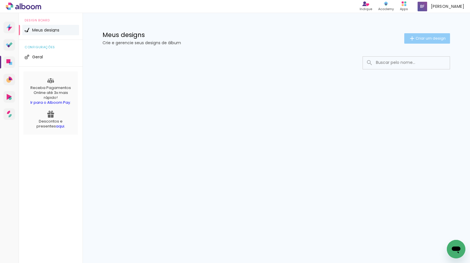
click at [426, 43] on paper-button "Criar um design" at bounding box center [427, 38] width 46 height 10
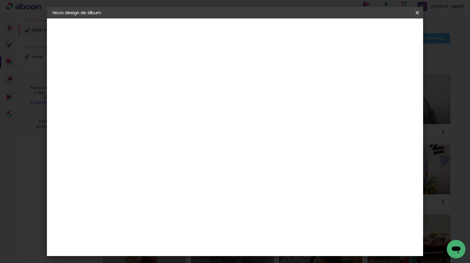
click at [147, 80] on input at bounding box center [147, 77] width 0 height 9
type input "25x25 - 3 anos [PERSON_NAME] ([PERSON_NAME])"
type paper-input "25x25 - 3 anos [PERSON_NAME] ([PERSON_NAME])"
click at [207, 35] on paper-button "Avançar" at bounding box center [192, 31] width 28 height 10
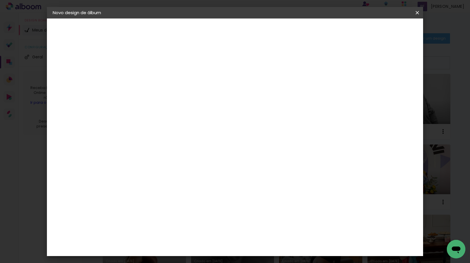
click at [256, 94] on paper-listbox "Tamanho Livre Sugerir uma encadernadora" at bounding box center [228, 101] width 56 height 54
click at [256, 83] on paper-item "Tamanho Livre" at bounding box center [228, 88] width 56 height 13
click at [264, 36] on header "Fornecedor Escolha um fornecedor ou avance com o tamanho livre. Voltar Avançar" at bounding box center [193, 36] width 142 height 34
click at [0, 0] on slot "Avançar" at bounding box center [0, 0] width 0 height 0
drag, startPoint x: 134, startPoint y: 164, endPoint x: 129, endPoint y: 163, distance: 5.3
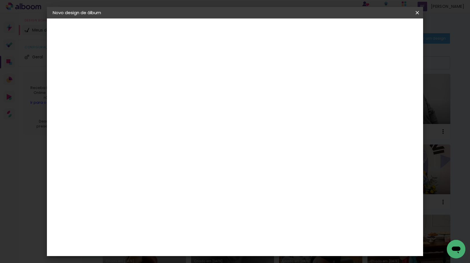
click at [129, 163] on input "30" at bounding box center [129, 164] width 15 height 9
type input "0"
type input "25"
type paper-input "25"
click at [270, 220] on input "60" at bounding box center [266, 222] width 15 height 9
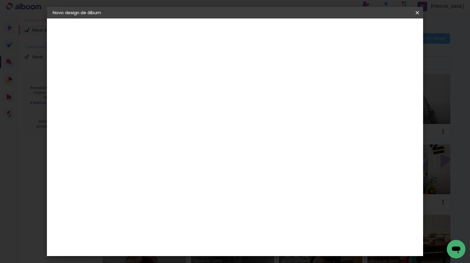
type input "50"
type paper-input "50"
click at [395, 36] on header "Tamanho livre Defina a largura, altura e sangria das lâminas. Voltar Iniciar de…" at bounding box center [258, 34] width 273 height 30
click at [380, 31] on span "Iniciar design" at bounding box center [367, 31] width 26 height 4
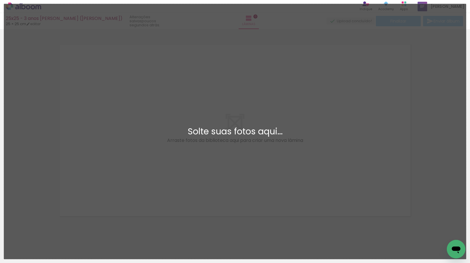
scroll to position [8, 0]
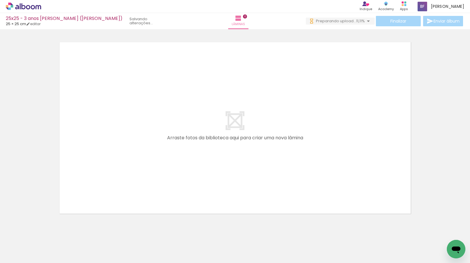
click at [18, 246] on input "Todas as fotos" at bounding box center [16, 245] width 22 height 5
click at [0, 0] on slot "Não utilizadas" at bounding box center [0, 0] width 0 height 0
type input "Não utilizadas"
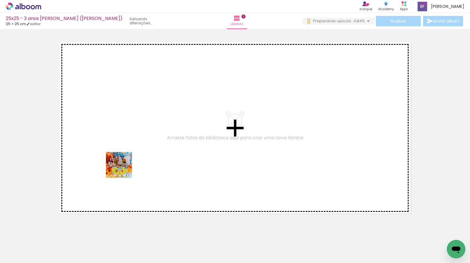
drag, startPoint x: 61, startPoint y: 247, endPoint x: 95, endPoint y: 225, distance: 41.1
click at [148, 135] on quentale-workspace at bounding box center [235, 131] width 470 height 263
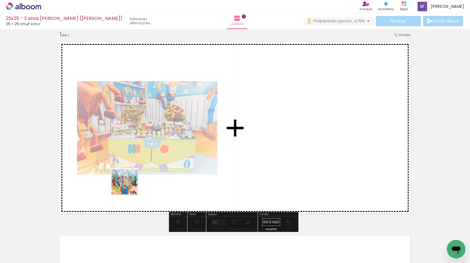
click at [129, 186] on quentale-workspace at bounding box center [235, 131] width 470 height 263
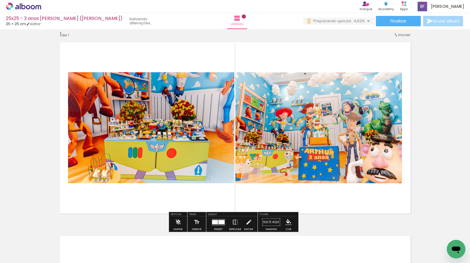
drag, startPoint x: 68, startPoint y: 245, endPoint x: 109, endPoint y: 195, distance: 64.4
click at [110, 193] on quentale-workspace at bounding box center [235, 131] width 470 height 263
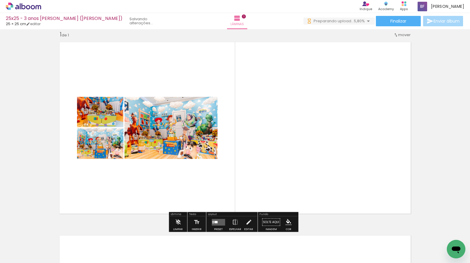
drag, startPoint x: 61, startPoint y: 245, endPoint x: 134, endPoint y: 174, distance: 101.7
click at [134, 174] on quentale-workspace at bounding box center [235, 131] width 470 height 263
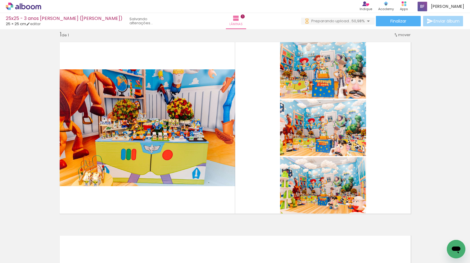
click at [27, 252] on input "Não utilizadas" at bounding box center [16, 250] width 22 height 5
click at [27, 252] on div at bounding box center [19, 249] width 30 height 10
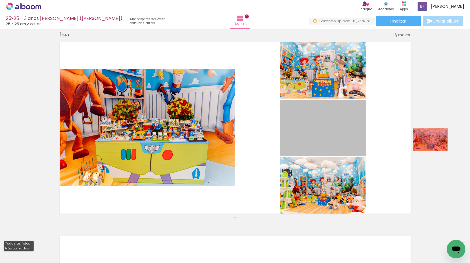
drag, startPoint x: 355, startPoint y: 146, endPoint x: 428, endPoint y: 140, distance: 72.9
click at [428, 140] on div "Inserir lâmina 1 de 1" at bounding box center [235, 217] width 470 height 387
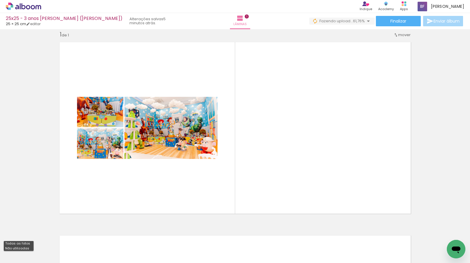
scroll to position [0, 2788]
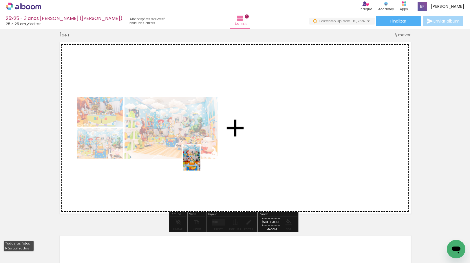
drag, startPoint x: 384, startPoint y: 245, endPoint x: 200, endPoint y: 162, distance: 201.7
click at [200, 162] on quentale-workspace at bounding box center [235, 131] width 470 height 263
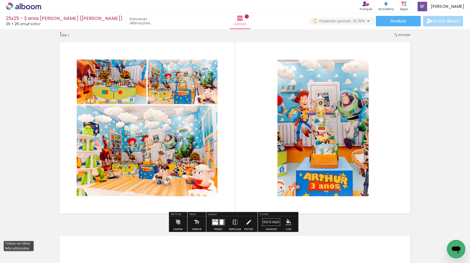
scroll to position [0, 2755]
drag, startPoint x: 418, startPoint y: 248, endPoint x: 409, endPoint y: 216, distance: 33.1
click at [295, 177] on quentale-workspace at bounding box center [235, 131] width 470 height 263
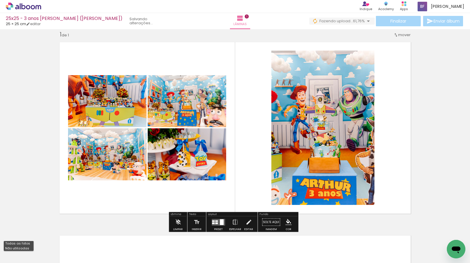
scroll to position [0, 2723]
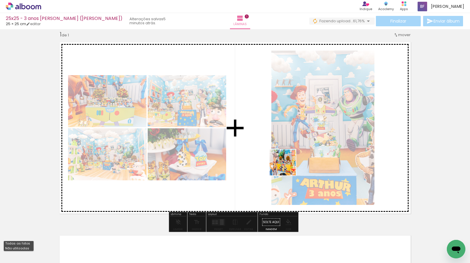
drag, startPoint x: 445, startPoint y: 240, endPoint x: 286, endPoint y: 166, distance: 175.0
click at [286, 166] on quentale-workspace at bounding box center [235, 131] width 470 height 263
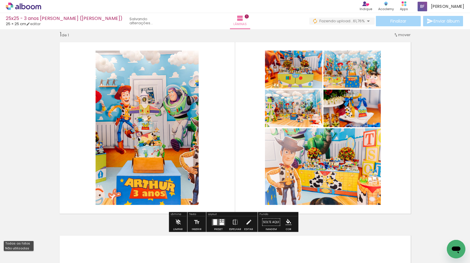
scroll to position [0, 2691]
click at [219, 219] on div at bounding box center [218, 223] width 16 height 12
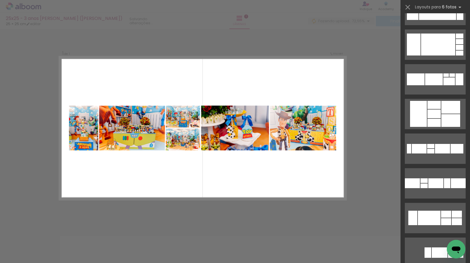
scroll to position [1765, 0]
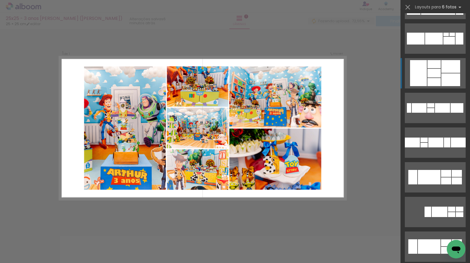
click at [444, 76] on div at bounding box center [450, 79] width 19 height 13
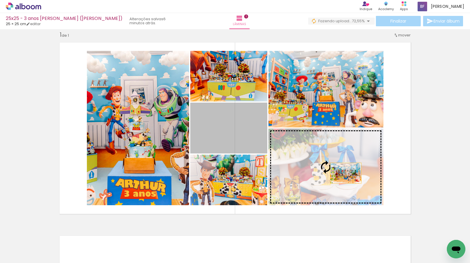
drag, startPoint x: 227, startPoint y: 130, endPoint x: 343, endPoint y: 173, distance: 124.0
click at [0, 0] on slot at bounding box center [0, 0] width 0 height 0
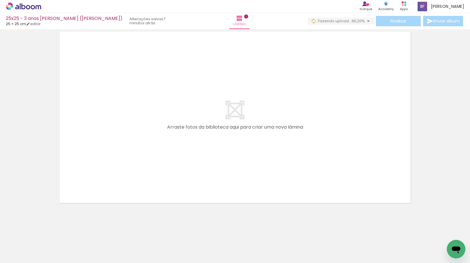
scroll to position [0, 514]
drag, startPoint x: 269, startPoint y: 185, endPoint x: 268, endPoint y: 180, distance: 5.7
click at [267, 178] on quentale-workspace at bounding box center [235, 131] width 470 height 263
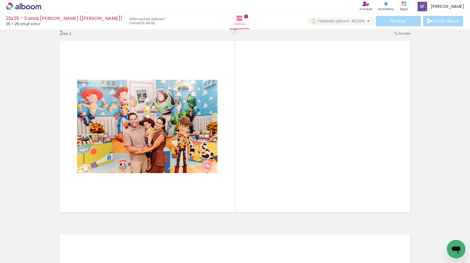
scroll to position [201, 0]
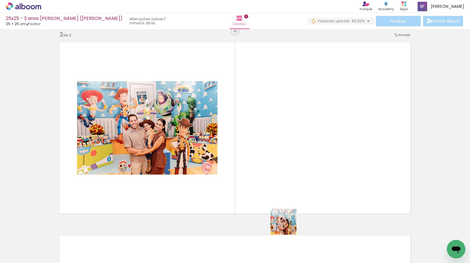
drag, startPoint x: 288, startPoint y: 226, endPoint x: 270, endPoint y: 174, distance: 55.4
click at [270, 174] on quentale-workspace at bounding box center [235, 131] width 470 height 263
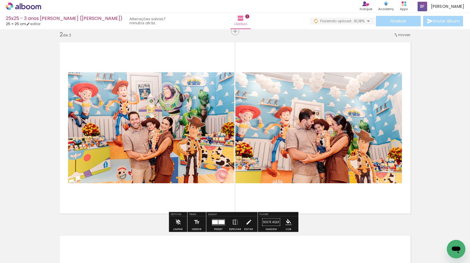
drag, startPoint x: 291, startPoint y: 251, endPoint x: 284, endPoint y: 174, distance: 76.9
click at [284, 174] on quentale-workspace at bounding box center [235, 131] width 470 height 263
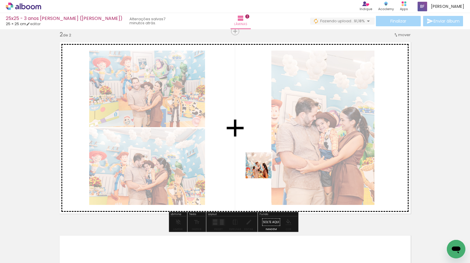
drag, startPoint x: 292, startPoint y: 247, endPoint x: 263, endPoint y: 170, distance: 82.2
click at [263, 170] on quentale-workspace at bounding box center [235, 131] width 470 height 263
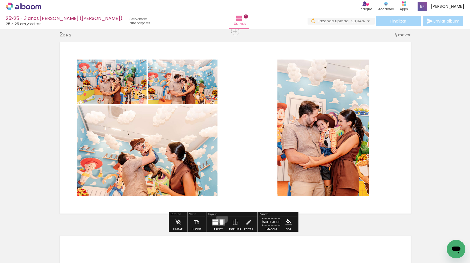
click at [221, 218] on div at bounding box center [218, 223] width 16 height 12
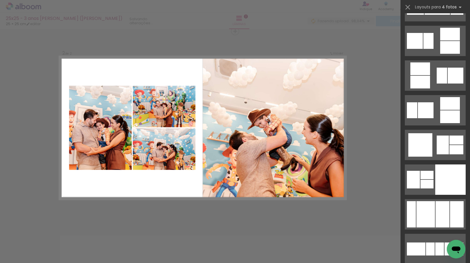
scroll to position [1852, 0]
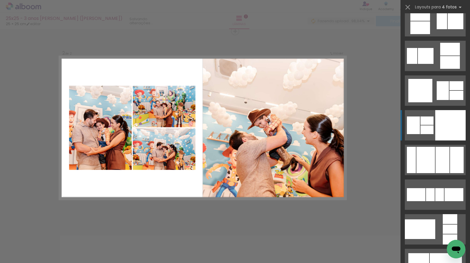
click at [440, 126] on div at bounding box center [450, 125] width 30 height 30
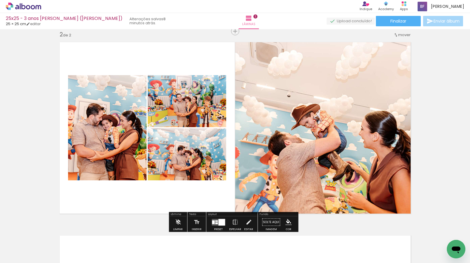
click at [216, 224] on quentale-layouter at bounding box center [218, 222] width 13 height 7
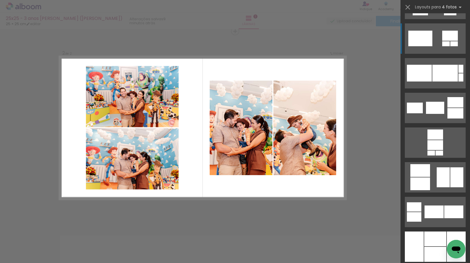
scroll to position [4982, 0]
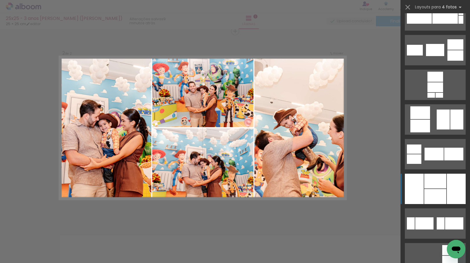
click at [438, 185] on div at bounding box center [435, 181] width 22 height 15
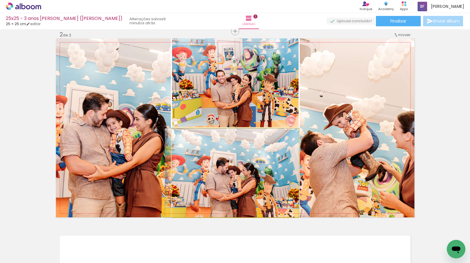
drag, startPoint x: 240, startPoint y: 182, endPoint x: 235, endPoint y: 179, distance: 4.9
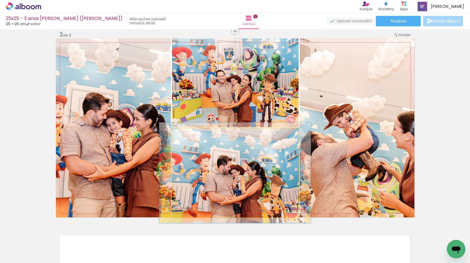
drag, startPoint x: 187, startPoint y: 135, endPoint x: 189, endPoint y: 137, distance: 3.1
type paper-slider "113"
click at [189, 137] on div at bounding box center [187, 134] width 9 height 9
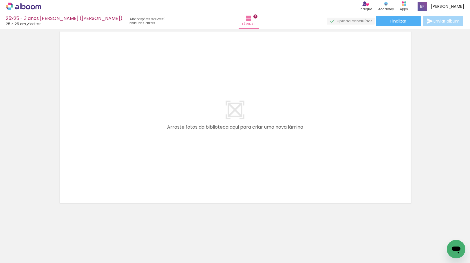
scroll to position [0, 0]
click at [48, 232] on iron-icon at bounding box center [45, 232] width 6 height 6
drag, startPoint x: 115, startPoint y: 186, endPoint x: 117, endPoint y: 182, distance: 4.4
click at [118, 180] on quentale-workspace at bounding box center [235, 131] width 470 height 263
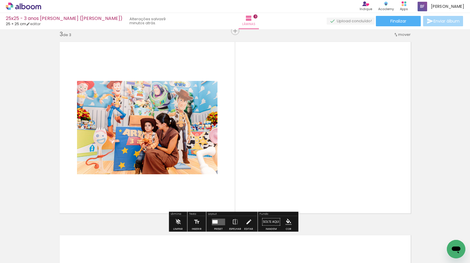
scroll to position [395, 0]
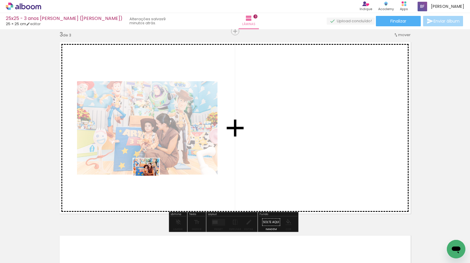
drag, startPoint x: 90, startPoint y: 248, endPoint x: 150, endPoint y: 176, distance: 94.5
click at [150, 176] on quentale-workspace at bounding box center [235, 131] width 470 height 263
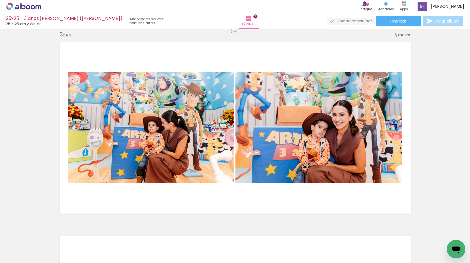
drag, startPoint x: 324, startPoint y: 245, endPoint x: 323, endPoint y: 192, distance: 53.5
click at [327, 189] on quentale-workspace at bounding box center [235, 131] width 470 height 263
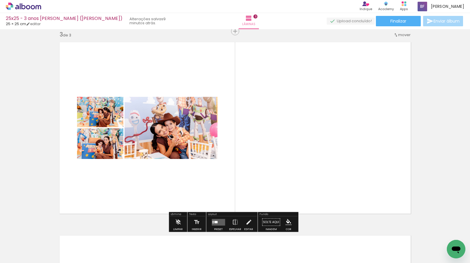
drag, startPoint x: 354, startPoint y: 238, endPoint x: 319, endPoint y: 166, distance: 80.2
click at [319, 166] on quentale-workspace at bounding box center [235, 131] width 470 height 263
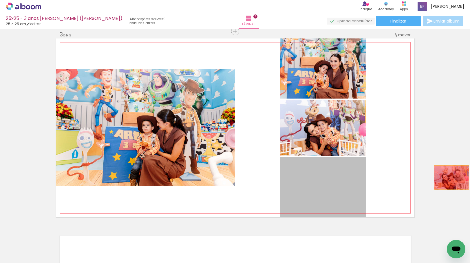
drag, startPoint x: 352, startPoint y: 189, endPoint x: 449, endPoint y: 178, distance: 97.3
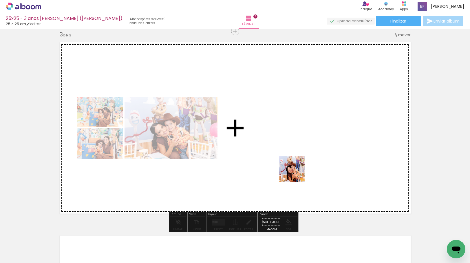
drag, startPoint x: 319, startPoint y: 246, endPoint x: 296, endPoint y: 172, distance: 77.4
click at [296, 172] on quentale-workspace at bounding box center [235, 131] width 470 height 263
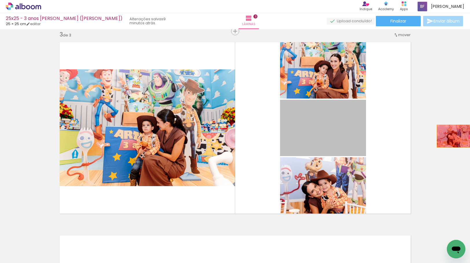
drag, startPoint x: 332, startPoint y: 142, endPoint x: 450, endPoint y: 137, distance: 118.5
click at [450, 137] on div "Inserir lâmina 1 de 3 Inserir lâmina 2 de 3 Inserir lâmina 3 de 3" at bounding box center [235, 24] width 470 height 775
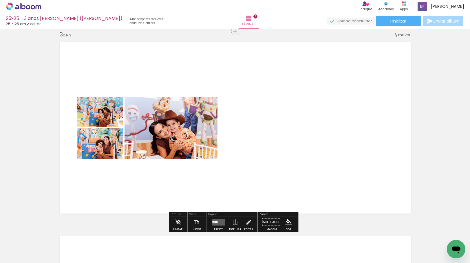
scroll to position [0, 73]
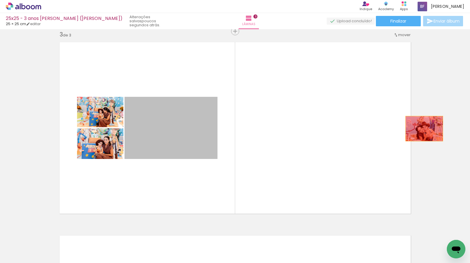
drag, startPoint x: 193, startPoint y: 141, endPoint x: 440, endPoint y: 136, distance: 247.1
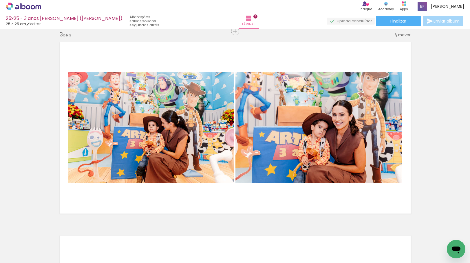
scroll to position [0, 917]
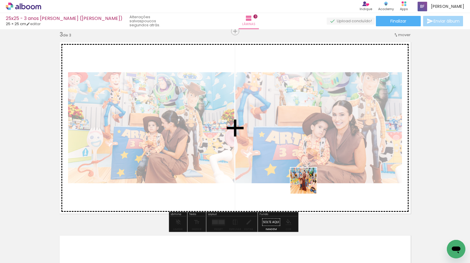
drag, startPoint x: 310, startPoint y: 245, endPoint x: 308, endPoint y: 183, distance: 62.5
click at [308, 184] on quentale-workspace at bounding box center [235, 131] width 470 height 263
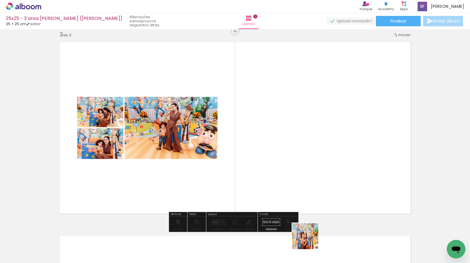
drag, startPoint x: 309, startPoint y: 244, endPoint x: 308, endPoint y: 180, distance: 64.0
click at [308, 180] on quentale-workspace at bounding box center [235, 131] width 470 height 263
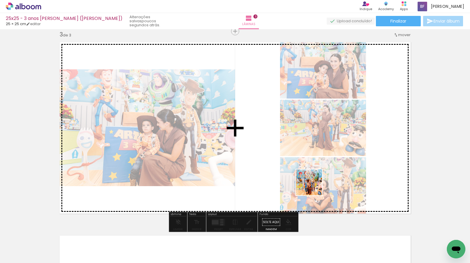
drag, startPoint x: 312, startPoint y: 191, endPoint x: 314, endPoint y: 183, distance: 9.0
click at [314, 183] on quentale-workspace at bounding box center [235, 131] width 470 height 263
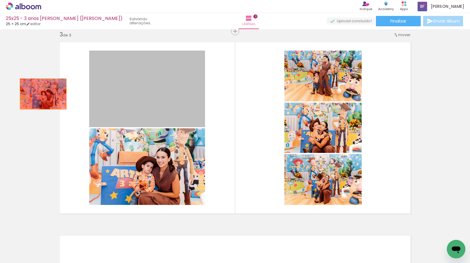
drag, startPoint x: 69, startPoint y: 105, endPoint x: 41, endPoint y: 94, distance: 30.8
click at [41, 94] on div "Inserir lâmina 1 de 3 Inserir lâmina 2 de 3 Inserir lâmina 3 de 3" at bounding box center [235, 24] width 470 height 775
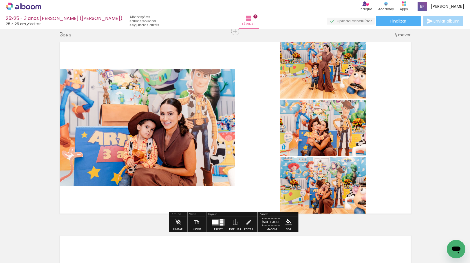
click at [220, 222] on div at bounding box center [221, 222] width 3 height 2
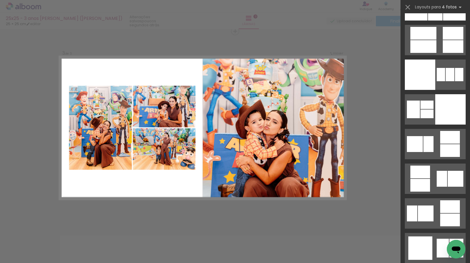
scroll to position [4890, 0]
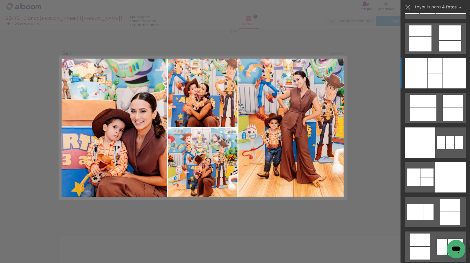
click at [447, 79] on div at bounding box center [454, 73] width 23 height 30
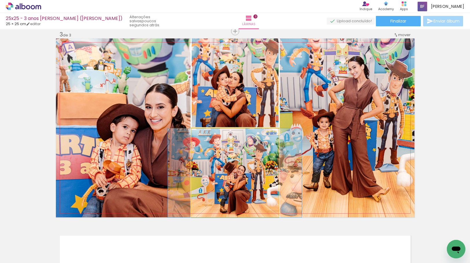
drag, startPoint x: 255, startPoint y: 189, endPoint x: 255, endPoint y: 183, distance: 5.8
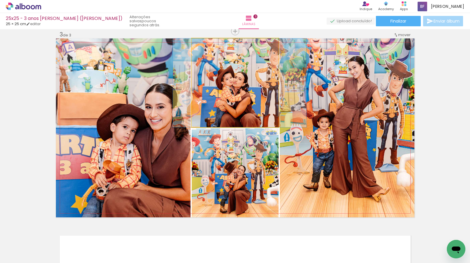
drag, startPoint x: 239, startPoint y: 109, endPoint x: 244, endPoint y: 109, distance: 4.6
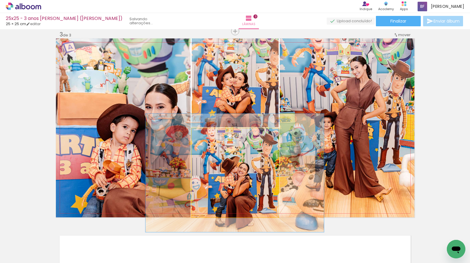
drag, startPoint x: 212, startPoint y: 133, endPoint x: 187, endPoint y: 133, distance: 24.6
type paper-slider "123"
click at [209, 133] on div at bounding box center [216, 134] width 23 height 9
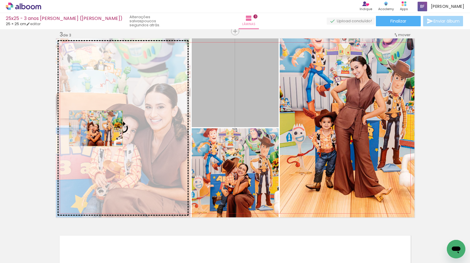
drag, startPoint x: 232, startPoint y: 92, endPoint x: 103, endPoint y: 128, distance: 134.3
click at [0, 0] on slot at bounding box center [0, 0] width 0 height 0
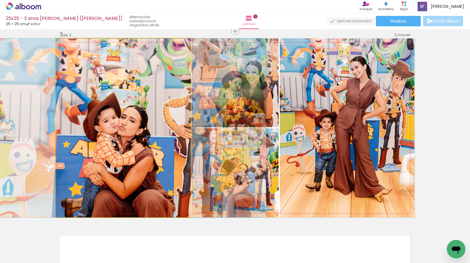
drag, startPoint x: 124, startPoint y: 142, endPoint x: 131, endPoint y: 142, distance: 6.7
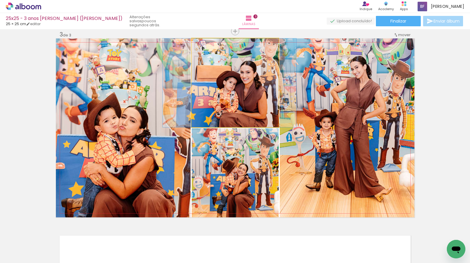
drag, startPoint x: 259, startPoint y: 107, endPoint x: 253, endPoint y: 106, distance: 5.6
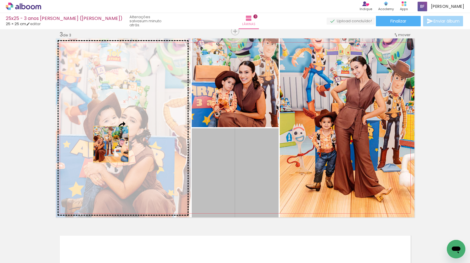
drag, startPoint x: 234, startPoint y: 193, endPoint x: 109, endPoint y: 144, distance: 134.5
click at [0, 0] on slot at bounding box center [0, 0] width 0 height 0
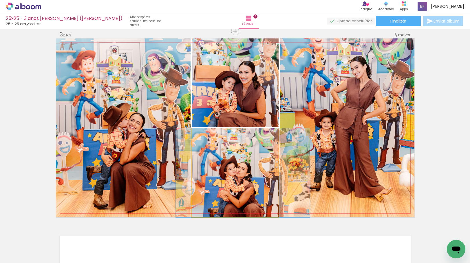
drag, startPoint x: 213, startPoint y: 169, endPoint x: 218, endPoint y: 169, distance: 5.2
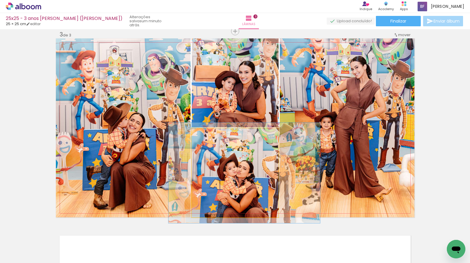
drag, startPoint x: 203, startPoint y: 134, endPoint x: 207, endPoint y: 136, distance: 4.3
type paper-slider "117"
click at [207, 136] on div at bounding box center [207, 134] width 5 height 5
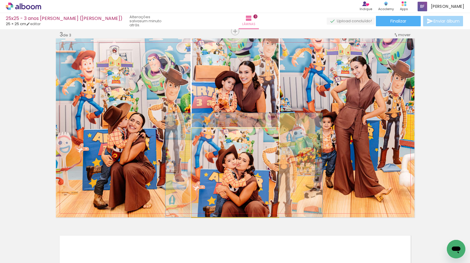
drag, startPoint x: 221, startPoint y: 186, endPoint x: 221, endPoint y: 173, distance: 12.5
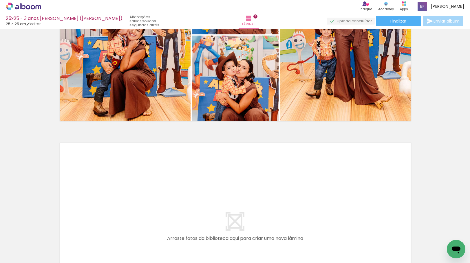
scroll to position [545, 0]
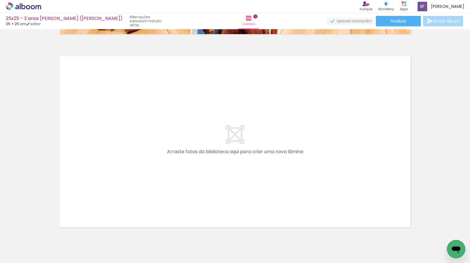
scroll to position [0, 0]
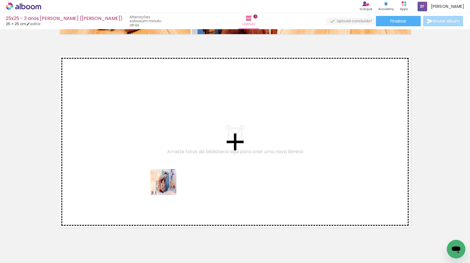
drag, startPoint x: 162, startPoint y: 248, endPoint x: 167, endPoint y: 146, distance: 102.6
click at [167, 146] on quentale-workspace at bounding box center [235, 131] width 470 height 263
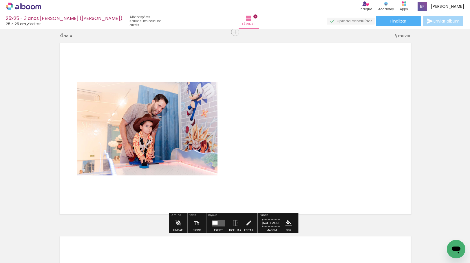
scroll to position [588, 0]
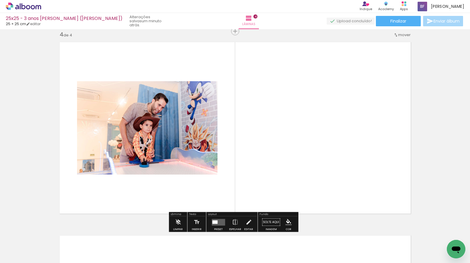
drag, startPoint x: 190, startPoint y: 170, endPoint x: 191, endPoint y: 166, distance: 4.1
click at [191, 166] on quentale-workspace at bounding box center [235, 131] width 470 height 263
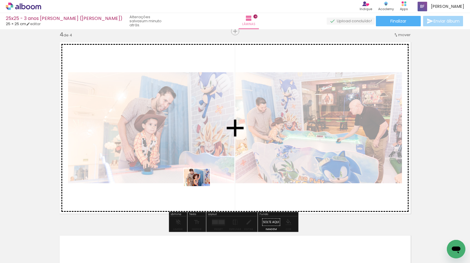
drag, startPoint x: 160, startPoint y: 244, endPoint x: 201, endPoint y: 186, distance: 70.8
click at [201, 186] on quentale-workspace at bounding box center [235, 131] width 470 height 263
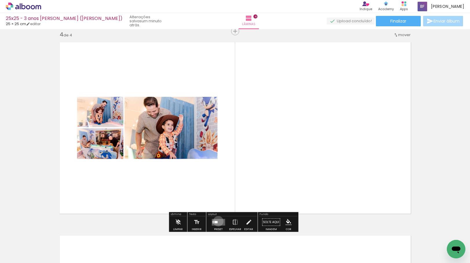
click at [217, 221] on quentale-layouter at bounding box center [218, 222] width 13 height 7
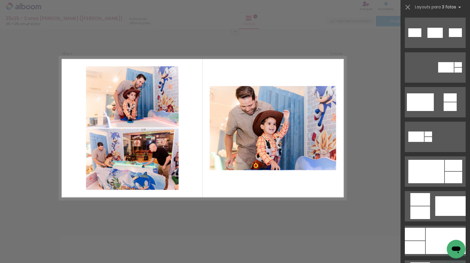
scroll to position [289, 0]
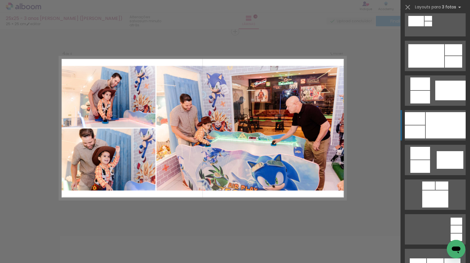
click at [425, 135] on div at bounding box center [445, 125] width 40 height 26
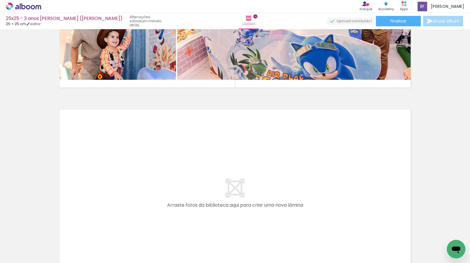
scroll to position [762, 0]
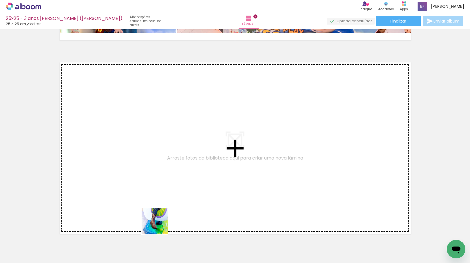
drag, startPoint x: 159, startPoint y: 246, endPoint x: 154, endPoint y: 160, distance: 86.4
click at [154, 160] on quentale-workspace at bounding box center [235, 131] width 470 height 263
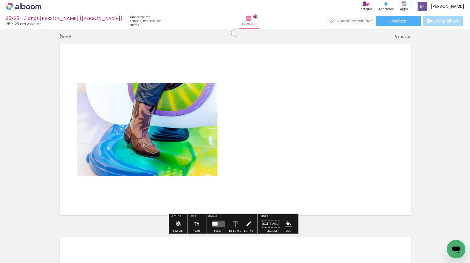
scroll to position [782, 0]
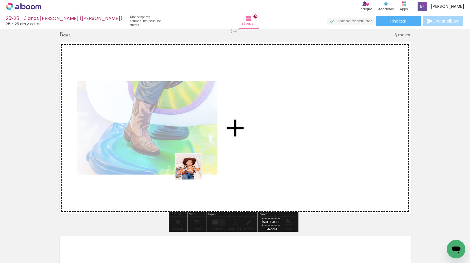
drag, startPoint x: 160, startPoint y: 247, endPoint x: 192, endPoint y: 165, distance: 88.0
click at [195, 161] on quentale-workspace at bounding box center [235, 131] width 470 height 263
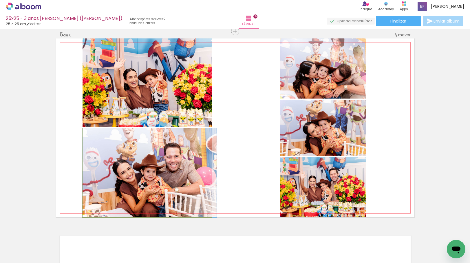
scroll to position [376, 0]
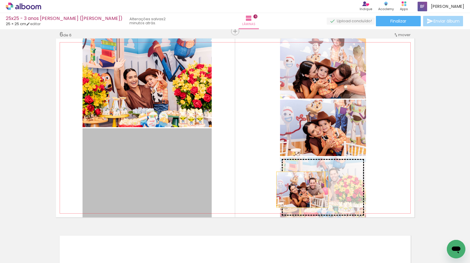
drag, startPoint x: 111, startPoint y: 177, endPoint x: 304, endPoint y: 188, distance: 193.3
click at [0, 0] on slot at bounding box center [0, 0] width 0 height 0
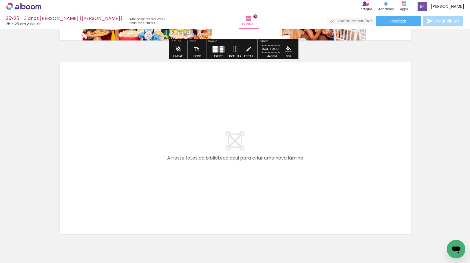
scroll to position [1184, 0]
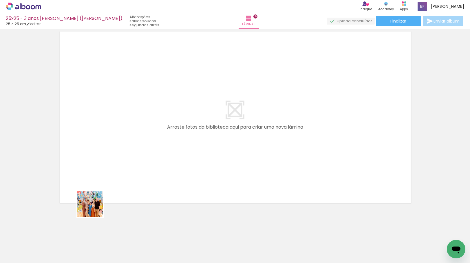
drag, startPoint x: 94, startPoint y: 209, endPoint x: 128, endPoint y: 157, distance: 61.8
click at [128, 157] on quentale-workspace at bounding box center [235, 131] width 470 height 263
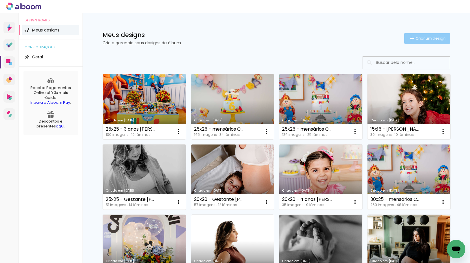
click at [429, 37] on span "Criar um design" at bounding box center [430, 38] width 30 height 4
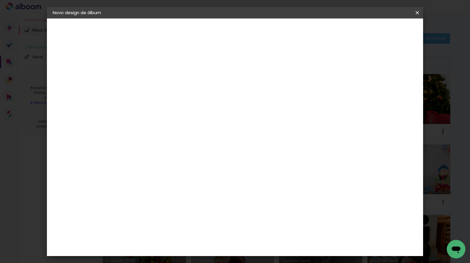
click at [147, 79] on input at bounding box center [147, 77] width 0 height 9
click at [147, 76] on input "15x15 - Paula Myllane dia das" at bounding box center [147, 77] width 0 height 9
click at [147, 77] on input "15x15 - Paula Myllane dia das" at bounding box center [147, 77] width 0 height 9
click at [147, 79] on input "15x15 - Paula Myllane dia das" at bounding box center [147, 77] width 0 height 9
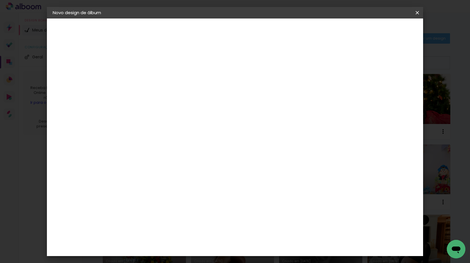
type input "15x15 - [PERSON_NAME] [DATE]"
type paper-input "15x15 - [PERSON_NAME] [DATE]"
click at [0, 0] on slot "Avançar" at bounding box center [0, 0] width 0 height 0
click at [256, 90] on paper-item "Tamanho Livre" at bounding box center [228, 88] width 56 height 13
click at [0, 0] on slot "Avançar" at bounding box center [0, 0] width 0 height 0
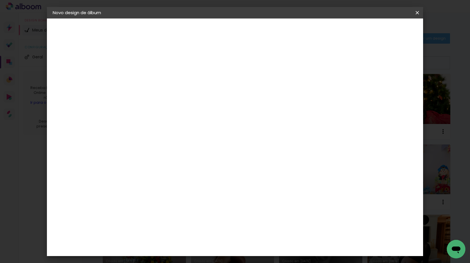
drag, startPoint x: 133, startPoint y: 162, endPoint x: 128, endPoint y: 160, distance: 5.8
click at [128, 160] on input "30" at bounding box center [129, 164] width 15 height 9
type input "20"
type paper-input "20"
drag, startPoint x: 269, startPoint y: 202, endPoint x: 263, endPoint y: 201, distance: 6.1
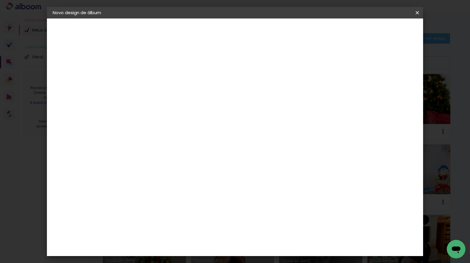
click at [263, 201] on input "60" at bounding box center [266, 203] width 15 height 9
click at [136, 144] on input "20" at bounding box center [129, 145] width 15 height 9
drag, startPoint x: 133, startPoint y: 144, endPoint x: 127, endPoint y: 142, distance: 6.2
click at [127, 142] on input "20" at bounding box center [129, 145] width 15 height 9
type input "15"
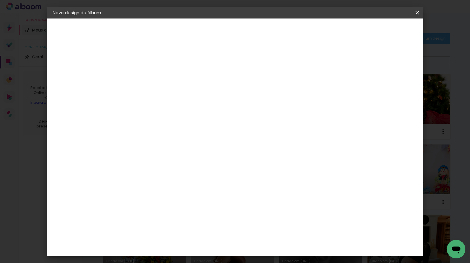
type paper-input "15"
drag, startPoint x: 270, startPoint y: 184, endPoint x: 267, endPoint y: 183, distance: 2.9
click at [267, 183] on input "60" at bounding box center [266, 184] width 15 height 9
type input "30"
type paper-input "30"
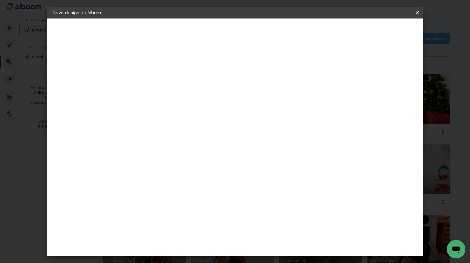
click at [380, 33] on span "Iniciar design" at bounding box center [367, 31] width 26 height 4
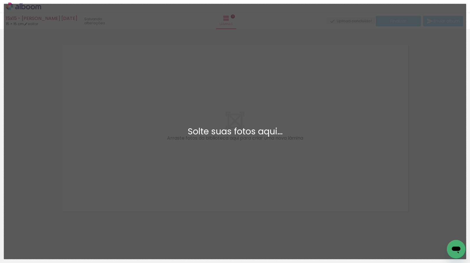
scroll to position [8, 0]
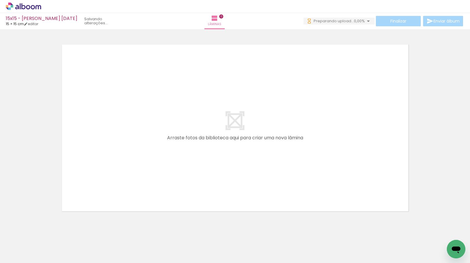
click at [19, 246] on input "Todas as fotos" at bounding box center [16, 245] width 22 height 5
click at [0, 0] on slot "Não utilizadas" at bounding box center [0, 0] width 0 height 0
type input "Não utilizadas"
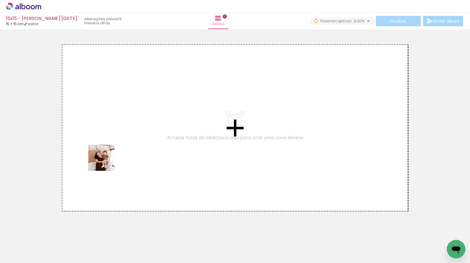
drag, startPoint x: 62, startPoint y: 246, endPoint x: 106, endPoint y: 162, distance: 94.0
click at [106, 162] on quentale-workspace at bounding box center [235, 131] width 470 height 263
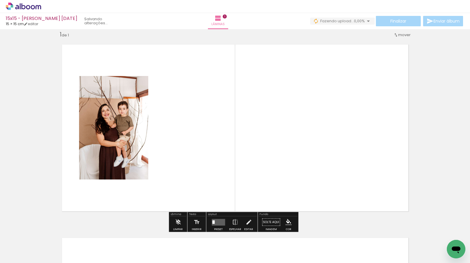
scroll to position [8, 0]
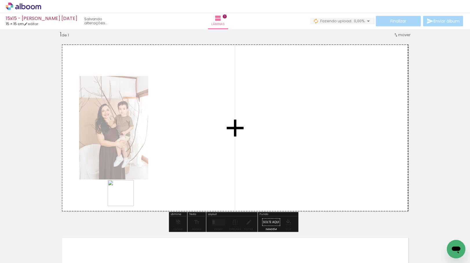
drag, startPoint x: 106, startPoint y: 225, endPoint x: 133, endPoint y: 177, distance: 55.4
click at [133, 177] on quentale-workspace at bounding box center [235, 131] width 470 height 263
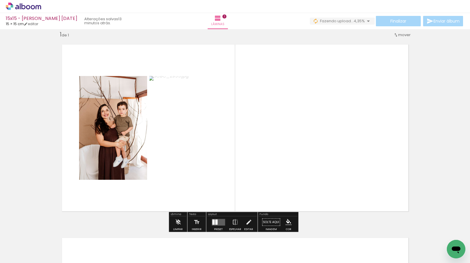
drag, startPoint x: 93, startPoint y: 244, endPoint x: 187, endPoint y: 154, distance: 130.0
click at [187, 154] on quentale-workspace at bounding box center [235, 131] width 470 height 263
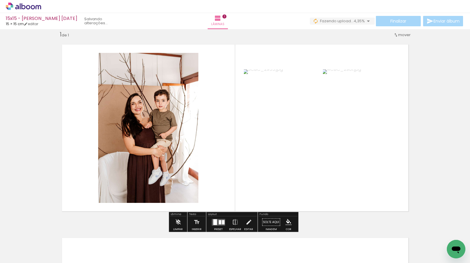
click at [215, 219] on div at bounding box center [218, 223] width 16 height 12
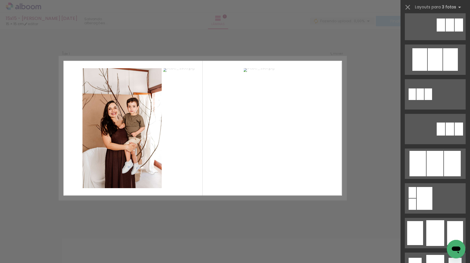
scroll to position [318, 0]
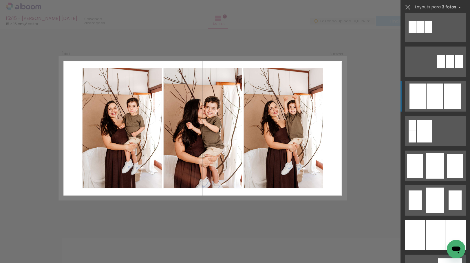
click at [440, 104] on div at bounding box center [434, 96] width 17 height 25
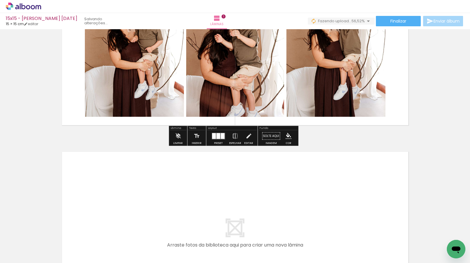
scroll to position [94, 0]
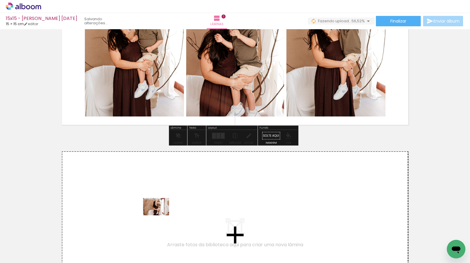
drag, startPoint x: 61, startPoint y: 248, endPoint x: 160, endPoint y: 216, distance: 104.8
click at [160, 216] on quentale-workspace at bounding box center [235, 131] width 470 height 263
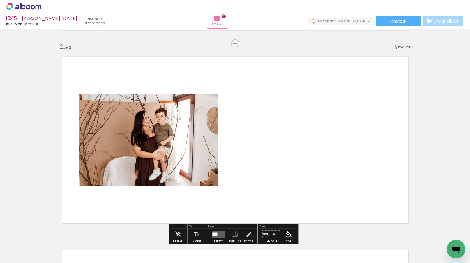
scroll to position [201, 0]
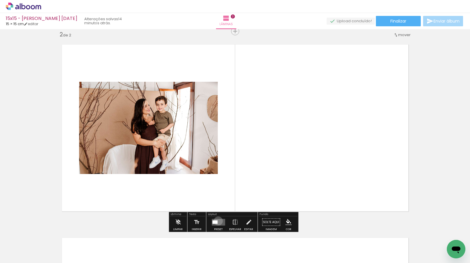
click at [217, 221] on quentale-layouter at bounding box center [218, 222] width 13 height 7
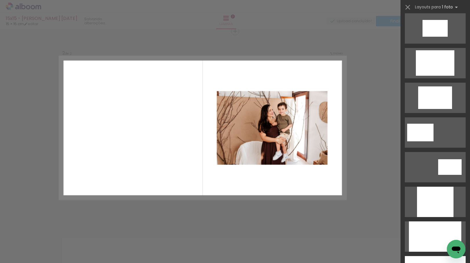
scroll to position [203, 0]
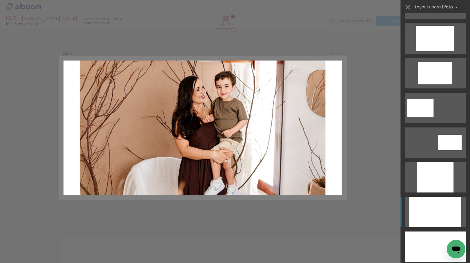
click at [434, 219] on div at bounding box center [435, 212] width 52 height 30
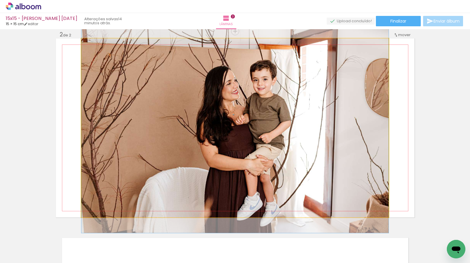
drag, startPoint x: 257, startPoint y: 159, endPoint x: 260, endPoint y: 162, distance: 4.1
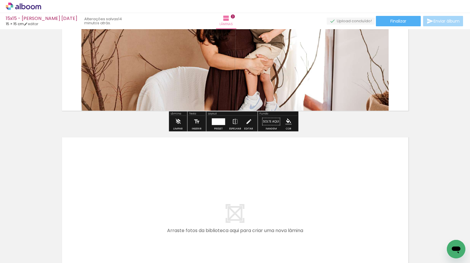
scroll to position [375, 0]
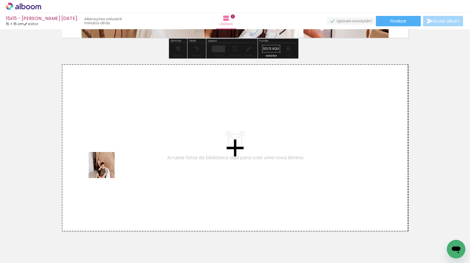
drag, startPoint x: 60, startPoint y: 240, endPoint x: 109, endPoint y: 162, distance: 92.8
click at [109, 162] on quentale-workspace at bounding box center [235, 131] width 470 height 263
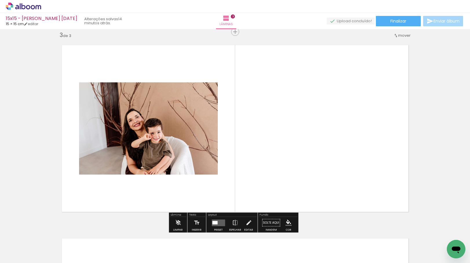
scroll to position [395, 0]
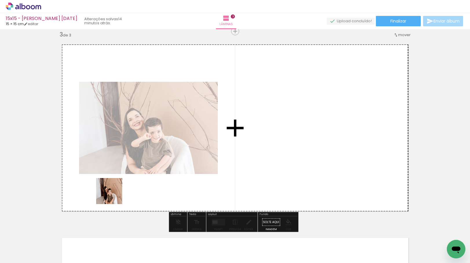
drag, startPoint x: 62, startPoint y: 246, endPoint x: 121, endPoint y: 185, distance: 84.9
click at [121, 185] on quentale-workspace at bounding box center [235, 131] width 470 height 263
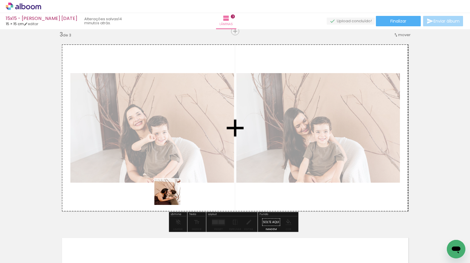
drag, startPoint x: 95, startPoint y: 242, endPoint x: 185, endPoint y: 184, distance: 107.5
click at [185, 184] on quentale-workspace at bounding box center [235, 131] width 470 height 263
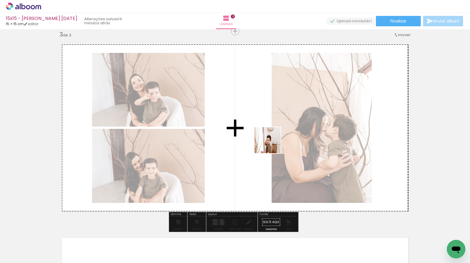
drag, startPoint x: 243, startPoint y: 165, endPoint x: 272, endPoint y: 144, distance: 35.7
click at [272, 144] on quentale-workspace at bounding box center [235, 131] width 470 height 263
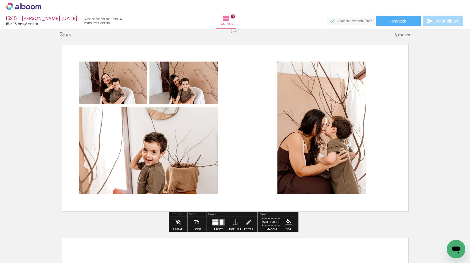
click at [222, 220] on quentale-layouter at bounding box center [218, 222] width 13 height 7
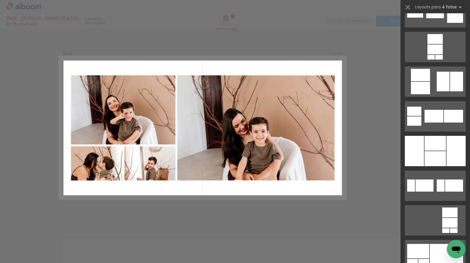
scroll to position [5092, 0]
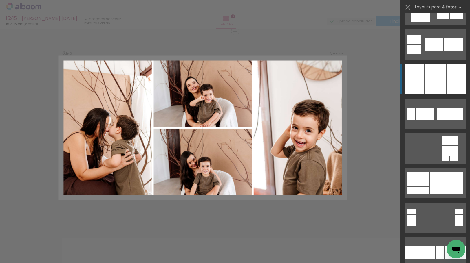
click at [438, 87] on div at bounding box center [434, 86] width 21 height 15
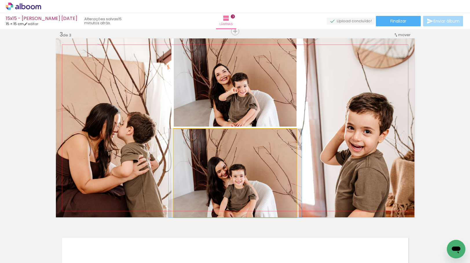
drag, startPoint x: 232, startPoint y: 195, endPoint x: 232, endPoint y: 188, distance: 7.5
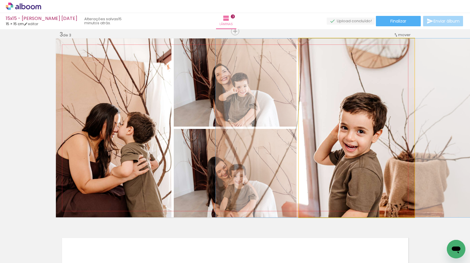
drag, startPoint x: 363, startPoint y: 165, endPoint x: 355, endPoint y: 157, distance: 10.8
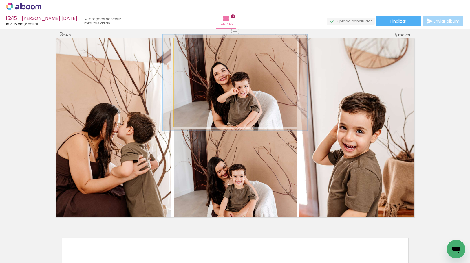
type paper-slider "109"
click at [188, 47] on div at bounding box center [188, 44] width 5 height 5
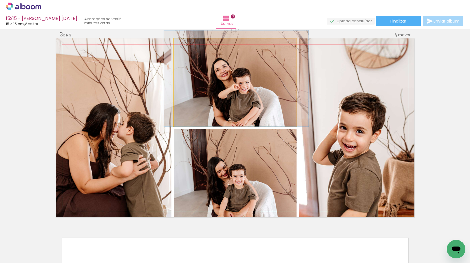
drag, startPoint x: 203, startPoint y: 95, endPoint x: 204, endPoint y: 82, distance: 13.1
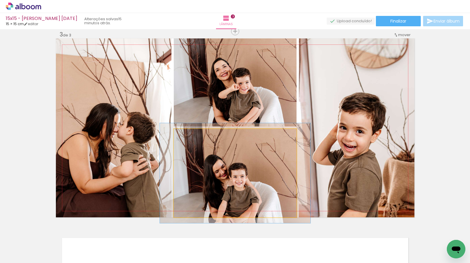
type paper-slider "113"
click at [192, 135] on div at bounding box center [189, 134] width 9 height 9
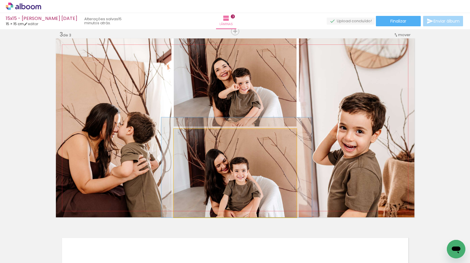
drag, startPoint x: 215, startPoint y: 179, endPoint x: 215, endPoint y: 166, distance: 13.6
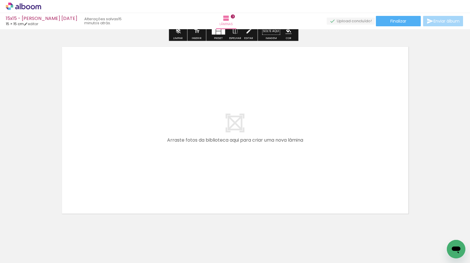
scroll to position [603, 0]
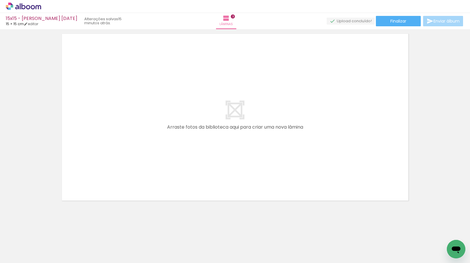
drag, startPoint x: 58, startPoint y: 248, endPoint x: 87, endPoint y: 168, distance: 85.1
click at [87, 168] on quentale-workspace at bounding box center [235, 131] width 470 height 263
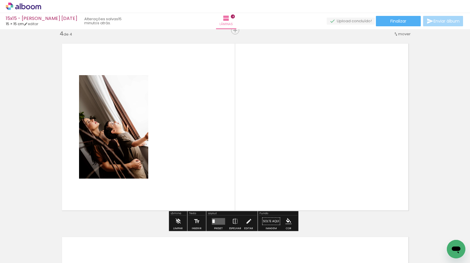
scroll to position [588, 0]
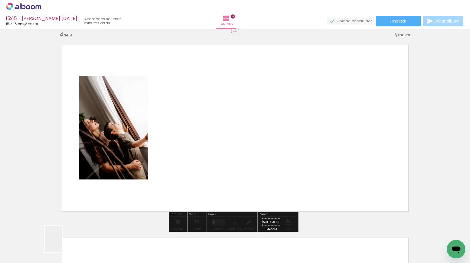
drag, startPoint x: 62, startPoint y: 244, endPoint x: 103, endPoint y: 163, distance: 91.0
click at [103, 164] on quentale-workspace at bounding box center [235, 131] width 470 height 263
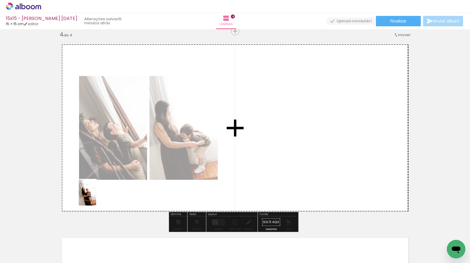
drag, startPoint x: 86, startPoint y: 214, endPoint x: 96, endPoint y: 197, distance: 20.1
click at [96, 197] on quentale-workspace at bounding box center [235, 131] width 470 height 263
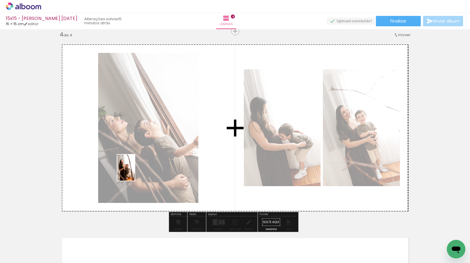
drag, startPoint x: 62, startPoint y: 249, endPoint x: 135, endPoint y: 172, distance: 105.6
click at [135, 172] on quentale-workspace at bounding box center [235, 131] width 470 height 263
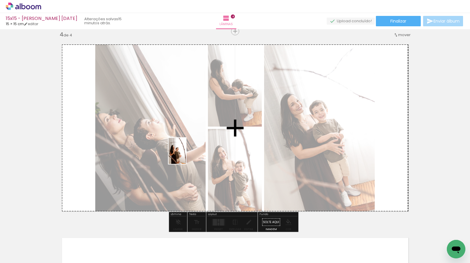
drag, startPoint x: 64, startPoint y: 247, endPoint x: 186, endPoint y: 155, distance: 152.4
click at [186, 155] on quentale-workspace at bounding box center [235, 131] width 470 height 263
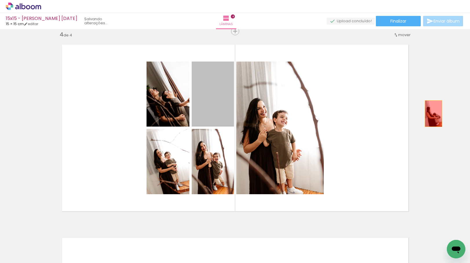
drag, startPoint x: 216, startPoint y: 117, endPoint x: 431, endPoint y: 114, distance: 215.0
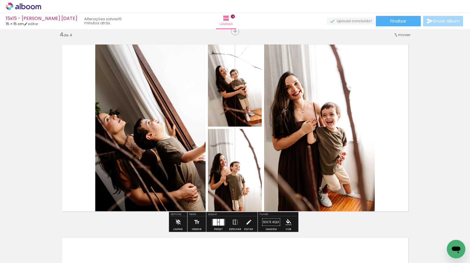
click at [218, 223] on quentale-layouter at bounding box center [218, 222] width 13 height 7
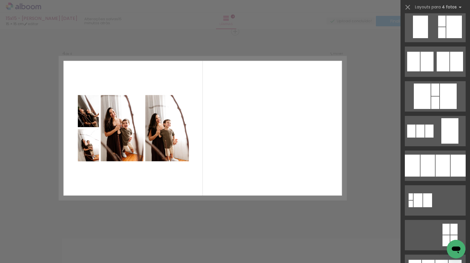
scroll to position [347, 0]
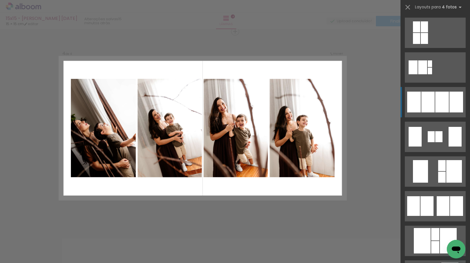
click at [439, 101] on div at bounding box center [442, 102] width 14 height 21
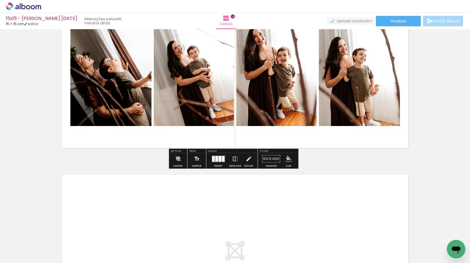
scroll to position [733, 0]
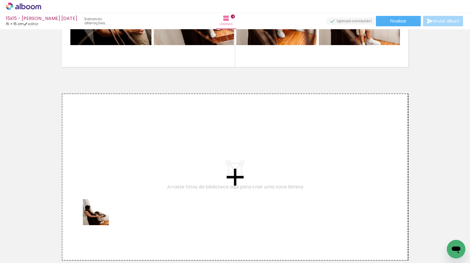
drag, startPoint x: 61, startPoint y: 247, endPoint x: 124, endPoint y: 188, distance: 85.8
click at [124, 188] on quentale-workspace at bounding box center [235, 131] width 470 height 263
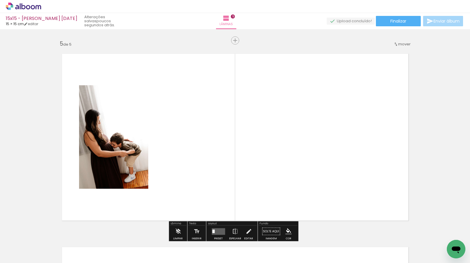
scroll to position [782, 0]
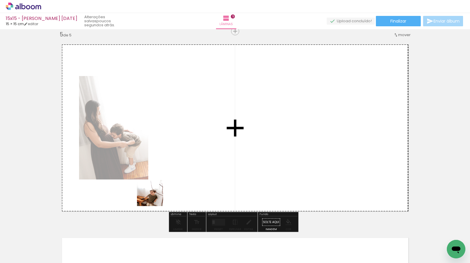
drag, startPoint x: 95, startPoint y: 243, endPoint x: 179, endPoint y: 160, distance: 118.5
click at [179, 160] on quentale-workspace at bounding box center [235, 131] width 470 height 263
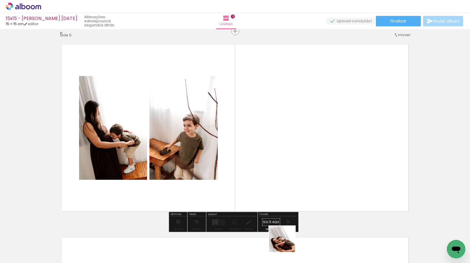
drag, startPoint x: 289, startPoint y: 251, endPoint x: 274, endPoint y: 157, distance: 95.2
click at [274, 157] on quentale-workspace at bounding box center [235, 131] width 470 height 263
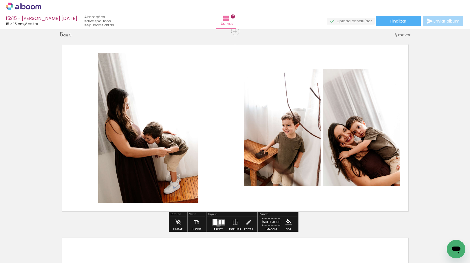
click at [217, 224] on quentale-layouter at bounding box center [218, 222] width 13 height 7
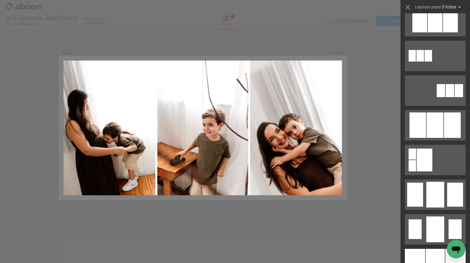
scroll to position [463, 0]
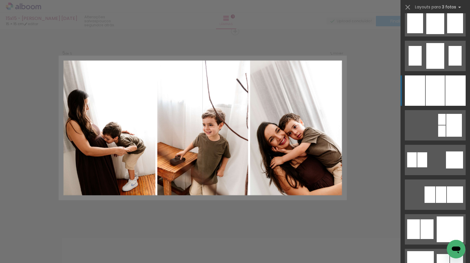
click at [437, 89] on div at bounding box center [434, 91] width 19 height 30
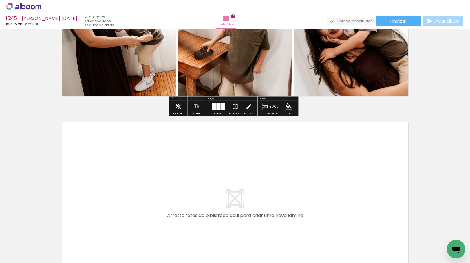
scroll to position [926, 0]
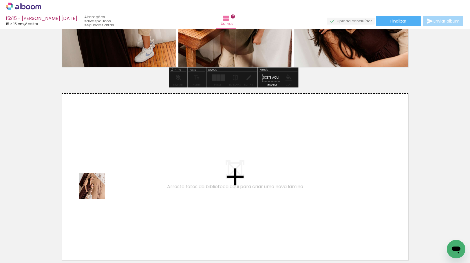
drag, startPoint x: 96, startPoint y: 191, endPoint x: 107, endPoint y: 175, distance: 19.2
click at [107, 175] on quentale-workspace at bounding box center [235, 131] width 470 height 263
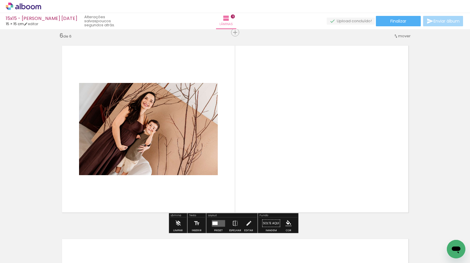
scroll to position [975, 0]
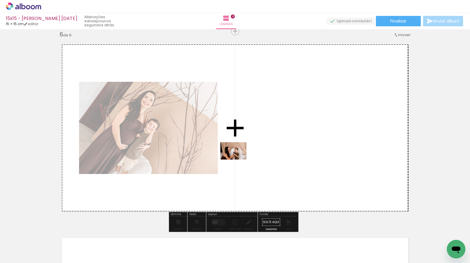
drag, startPoint x: 61, startPoint y: 242, endPoint x: 238, endPoint y: 160, distance: 195.5
click at [238, 160] on quentale-workspace at bounding box center [235, 131] width 470 height 263
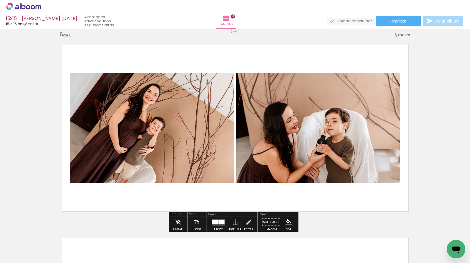
click at [216, 220] on quentale-layouter at bounding box center [218, 222] width 13 height 7
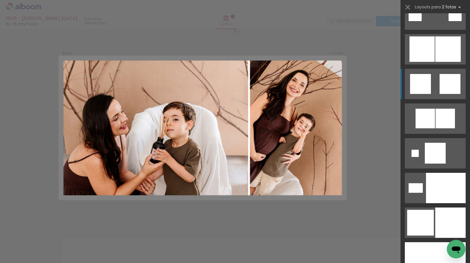
scroll to position [1852, 0]
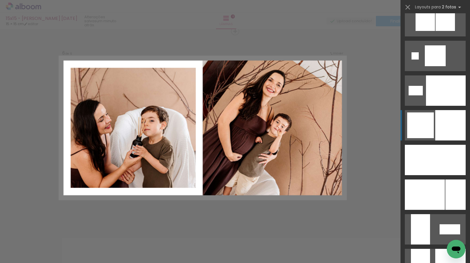
click at [444, 126] on div at bounding box center [450, 125] width 30 height 30
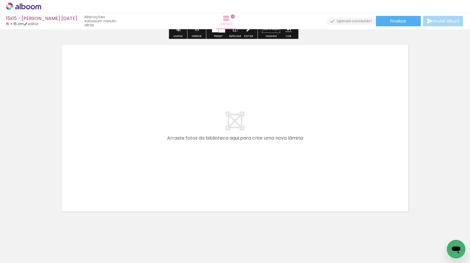
scroll to position [1178, 0]
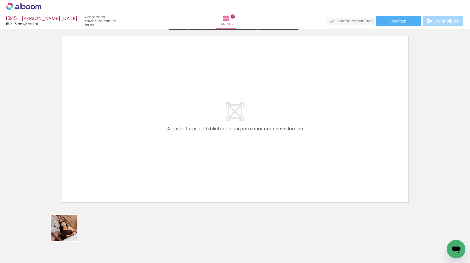
drag, startPoint x: 68, startPoint y: 233, endPoint x: 103, endPoint y: 119, distance: 118.6
click at [103, 119] on quentale-workspace at bounding box center [235, 131] width 470 height 263
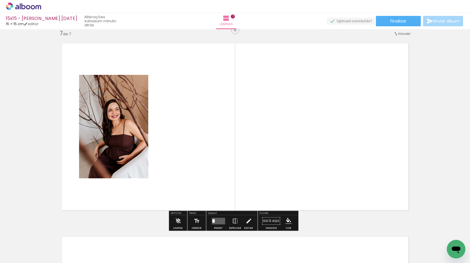
scroll to position [1169, 0]
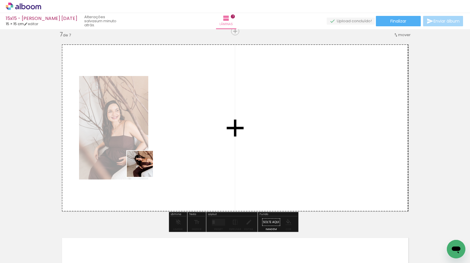
drag, startPoint x: 138, startPoint y: 190, endPoint x: 144, endPoint y: 159, distance: 31.8
click at [144, 162] on quentale-workspace at bounding box center [235, 131] width 470 height 263
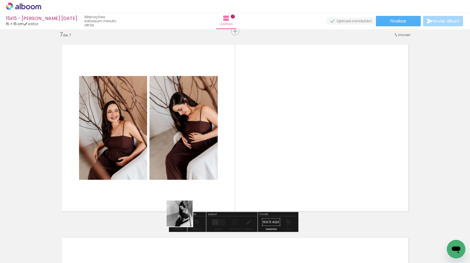
drag, startPoint x: 62, startPoint y: 242, endPoint x: 264, endPoint y: 129, distance: 231.7
click at [264, 129] on quentale-workspace at bounding box center [235, 131] width 470 height 263
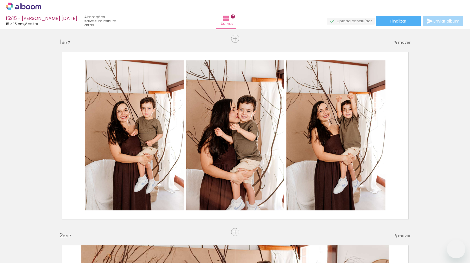
click at [0, 0] on slot "P&B" at bounding box center [0, 0] width 0 height 0
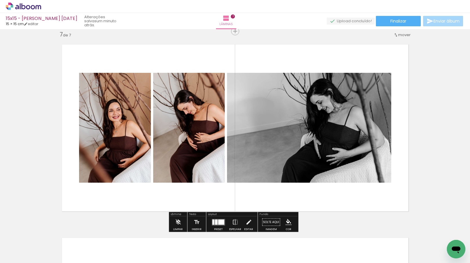
scroll to position [1852, 0]
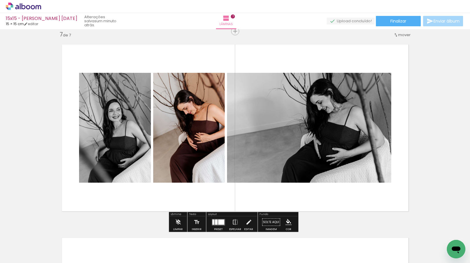
click at [0, 0] on slot "P&B" at bounding box center [0, 0] width 0 height 0
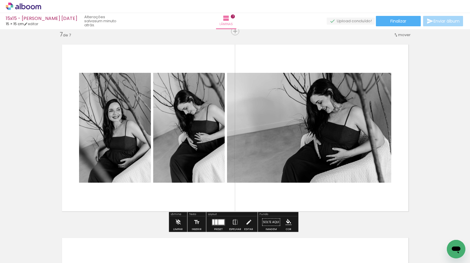
click at [0, 0] on slot "P&B" at bounding box center [0, 0] width 0 height 0
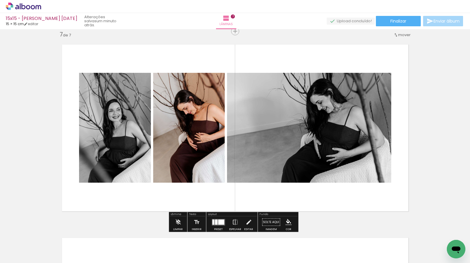
click at [0, 0] on slot "P&B" at bounding box center [0, 0] width 0 height 0
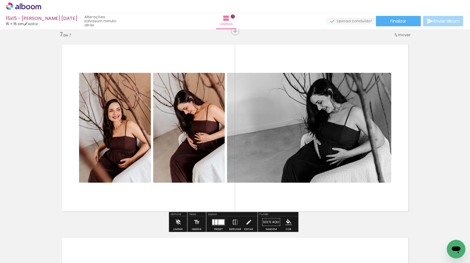
click at [271, 82] on paper-button "P&B" at bounding box center [274, 79] width 9 height 9
click at [212, 220] on quentale-layouter at bounding box center [218, 222] width 13 height 7
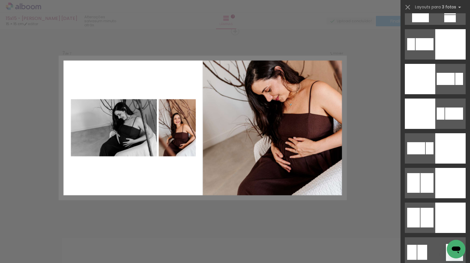
scroll to position [1360, 0]
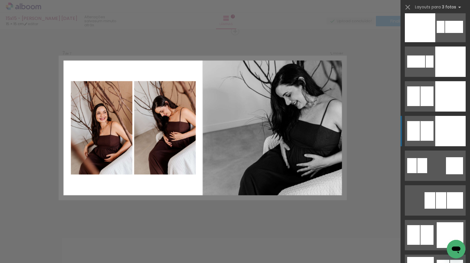
click at [447, 137] on div at bounding box center [450, 131] width 30 height 30
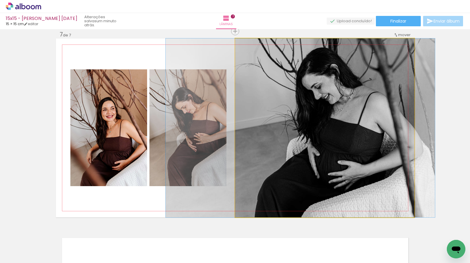
drag, startPoint x: 364, startPoint y: 141, endPoint x: 340, endPoint y: 138, distance: 23.7
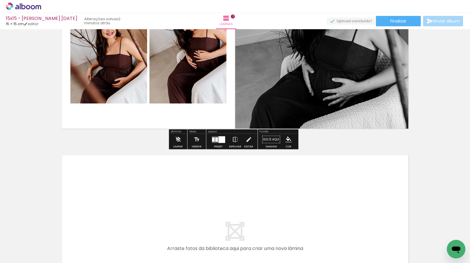
scroll to position [1256, 0]
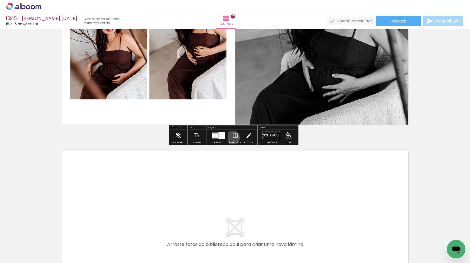
click at [232, 138] on iron-icon at bounding box center [235, 136] width 6 height 12
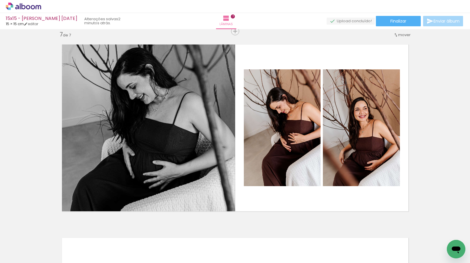
scroll to position [1314, 0]
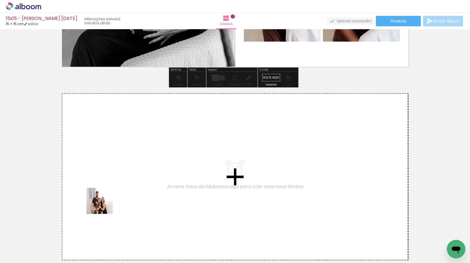
drag, startPoint x: 62, startPoint y: 245, endPoint x: 123, endPoint y: 183, distance: 86.5
click at [123, 183] on quentale-workspace at bounding box center [235, 131] width 470 height 263
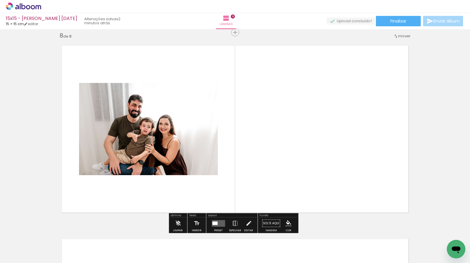
scroll to position [1362, 0]
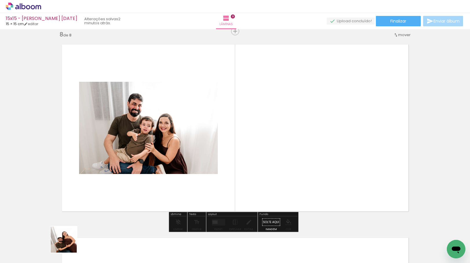
drag, startPoint x: 57, startPoint y: 251, endPoint x: 148, endPoint y: 189, distance: 109.5
click at [148, 189] on quentale-workspace at bounding box center [235, 131] width 470 height 263
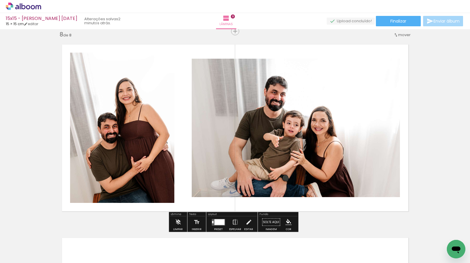
drag, startPoint x: 61, startPoint y: 247, endPoint x: 162, endPoint y: 161, distance: 133.0
click at [162, 161] on quentale-workspace at bounding box center [235, 131] width 470 height 263
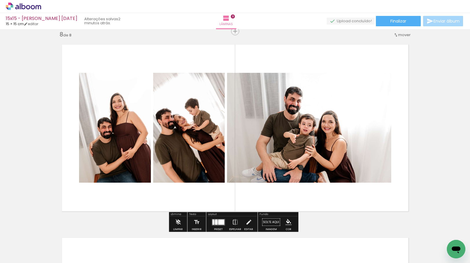
click at [215, 223] on div at bounding box center [216, 222] width 3 height 5
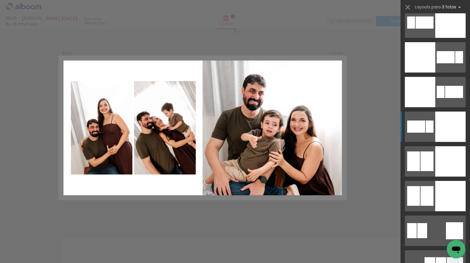
scroll to position [1302, 0]
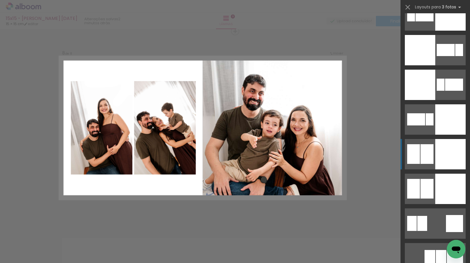
click at [432, 160] on quentale-layouter at bounding box center [434, 154] width 61 height 30
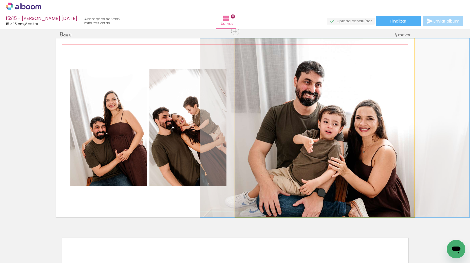
drag, startPoint x: 314, startPoint y: 141, endPoint x: 323, endPoint y: 142, distance: 9.3
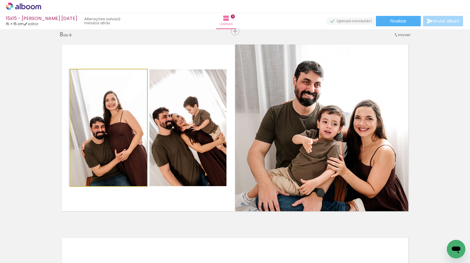
drag, startPoint x: 126, startPoint y: 142, endPoint x: 120, endPoint y: 142, distance: 5.8
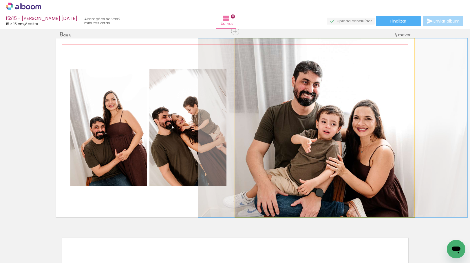
drag, startPoint x: 338, startPoint y: 142, endPoint x: 337, endPoint y: 137, distance: 5.6
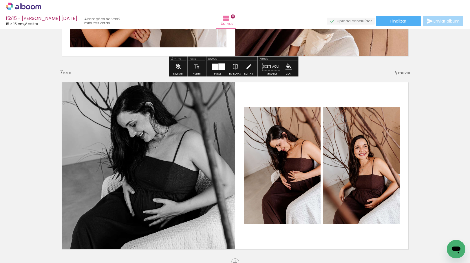
scroll to position [1189, 0]
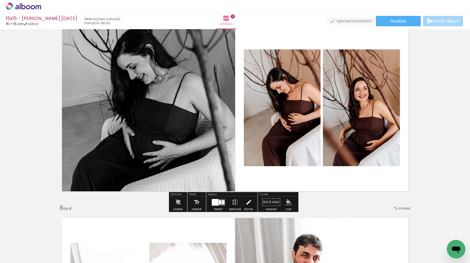
click at [218, 209] on div "Preset" at bounding box center [218, 209] width 9 height 3
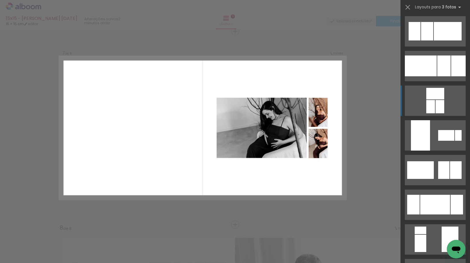
scroll to position [0, 0]
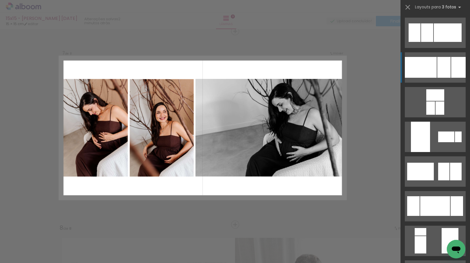
click at [445, 76] on div at bounding box center [443, 67] width 13 height 21
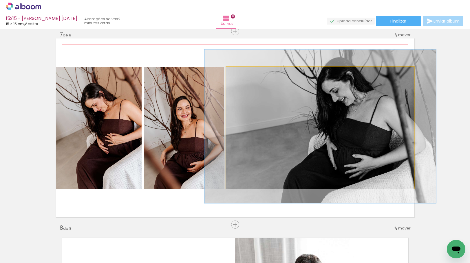
drag, startPoint x: 237, startPoint y: 73, endPoint x: 242, endPoint y: 76, distance: 6.0
type paper-slider "125"
click at [242, 76] on div at bounding box center [244, 72] width 9 height 9
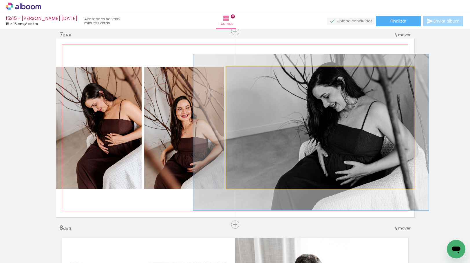
drag, startPoint x: 267, startPoint y: 124, endPoint x: 260, endPoint y: 128, distance: 8.3
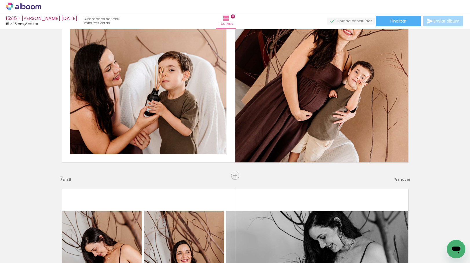
scroll to position [1198, 0]
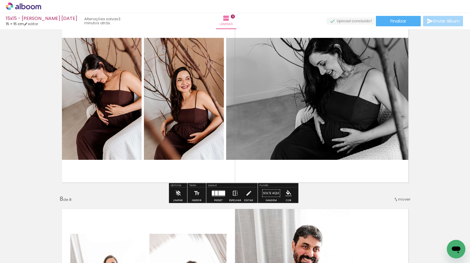
click at [235, 193] on iron-icon at bounding box center [235, 194] width 6 height 12
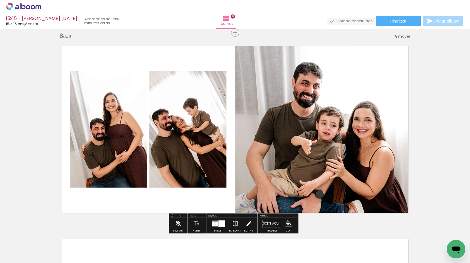
scroll to position [1371, 0]
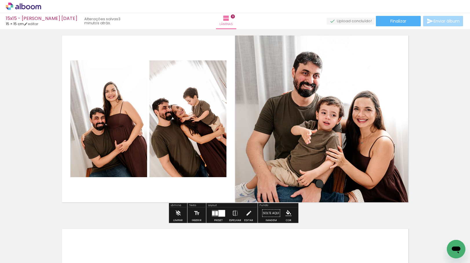
click at [389, 29] on div "15x15 - Paula Myllane dia das Mães 2025 15 × 15 cm editar 3 minutos atrás. Lâmi…" at bounding box center [235, 14] width 470 height 29
click at [390, 22] on span "Finalizar" at bounding box center [398, 21] width 16 height 4
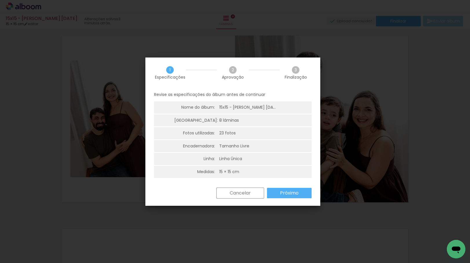
click at [0, 0] on slot "Próximo" at bounding box center [0, 0] width 0 height 0
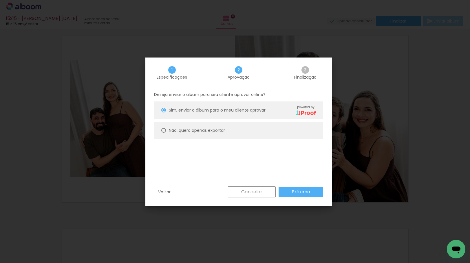
click at [219, 134] on paper-radio-button "Não, quero apenas exportar" at bounding box center [238, 130] width 169 height 17
type paper-radio-button "on"
click at [0, 0] on slot "Próximo" at bounding box center [0, 0] width 0 height 0
type input "Alta, 300 DPI"
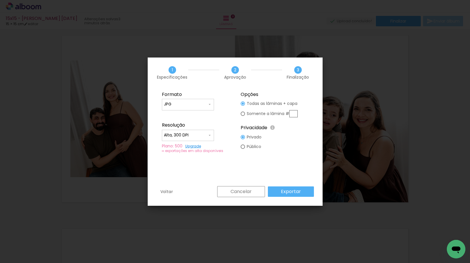
click at [0, 0] on slot "Exportar" at bounding box center [0, 0] width 0 height 0
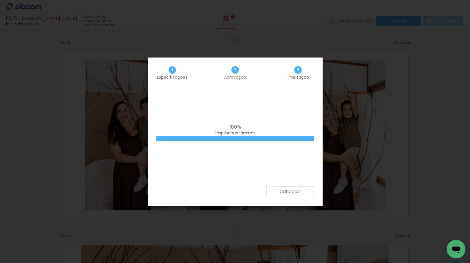
scroll to position [1371, 0]
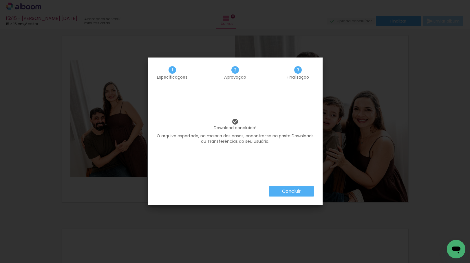
click at [0, 0] on slot "Concluir" at bounding box center [0, 0] width 0 height 0
